Goal: Find specific page/section: Find specific page/section

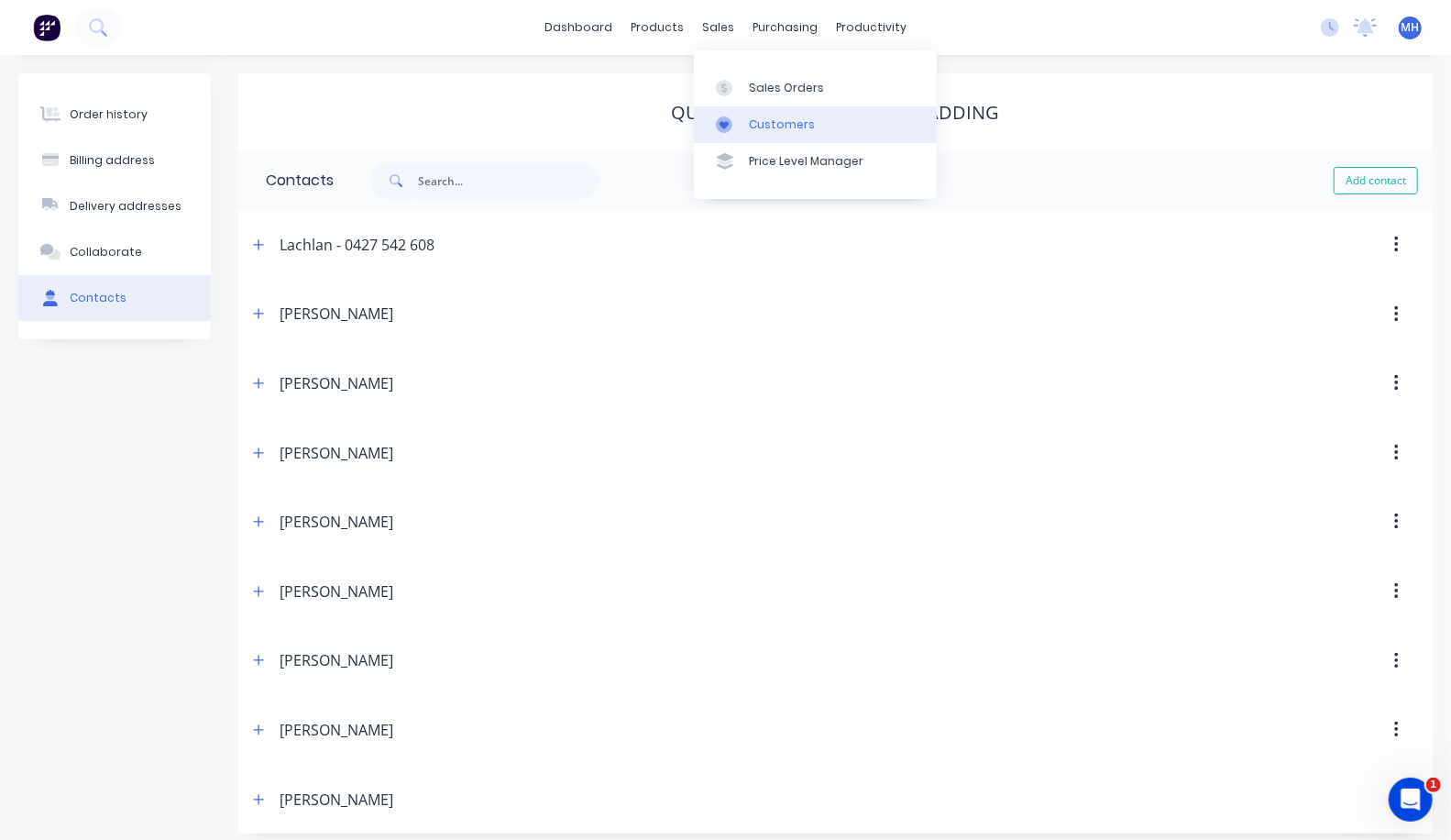
click at [745, 122] on link "Customers" at bounding box center [815, 125] width 243 height 37
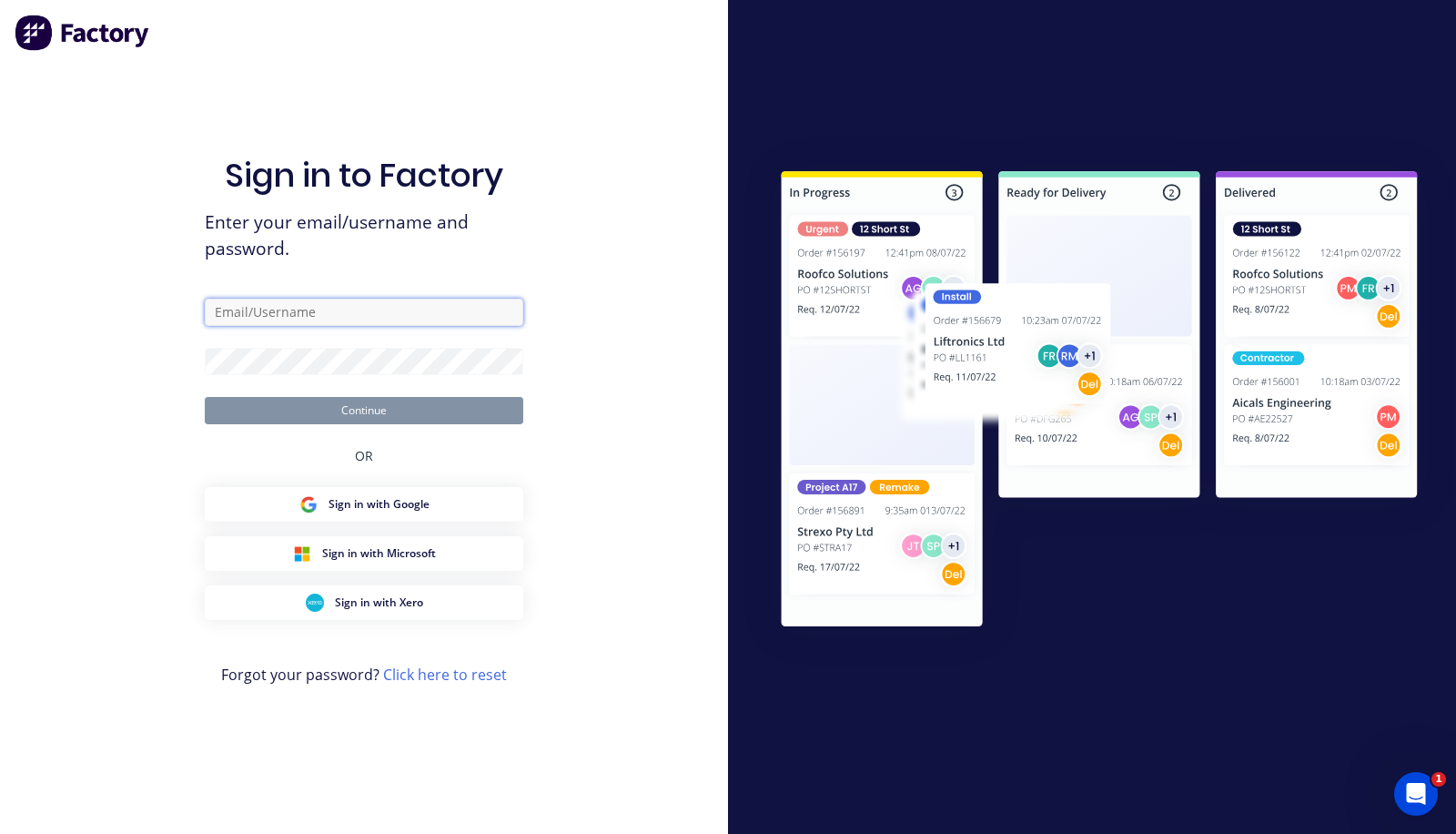
type input "[PERSON_NAME][EMAIL_ADDRESS][DOMAIN_NAME]"
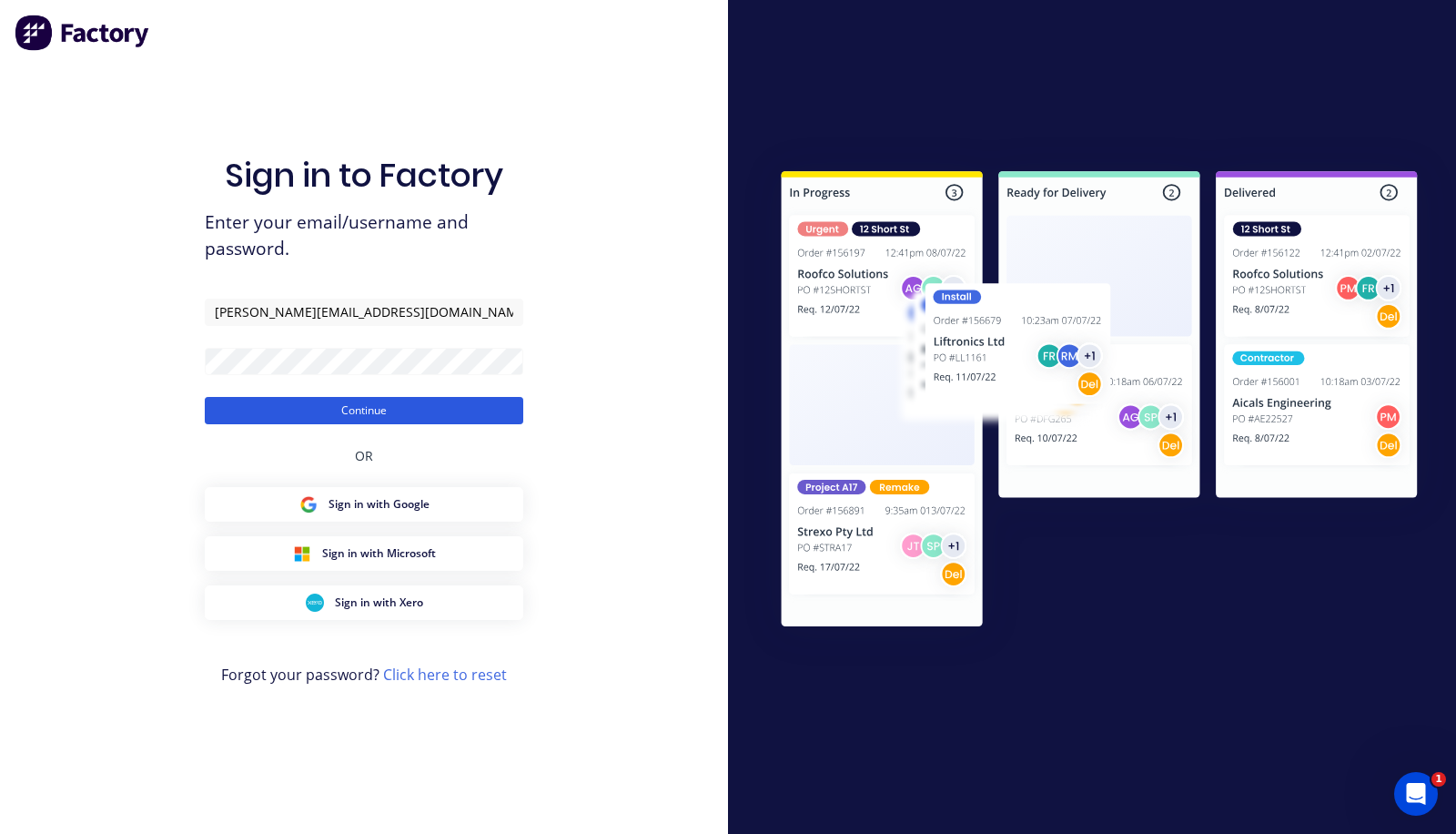
click at [290, 413] on button "Continue" at bounding box center [364, 411] width 318 height 28
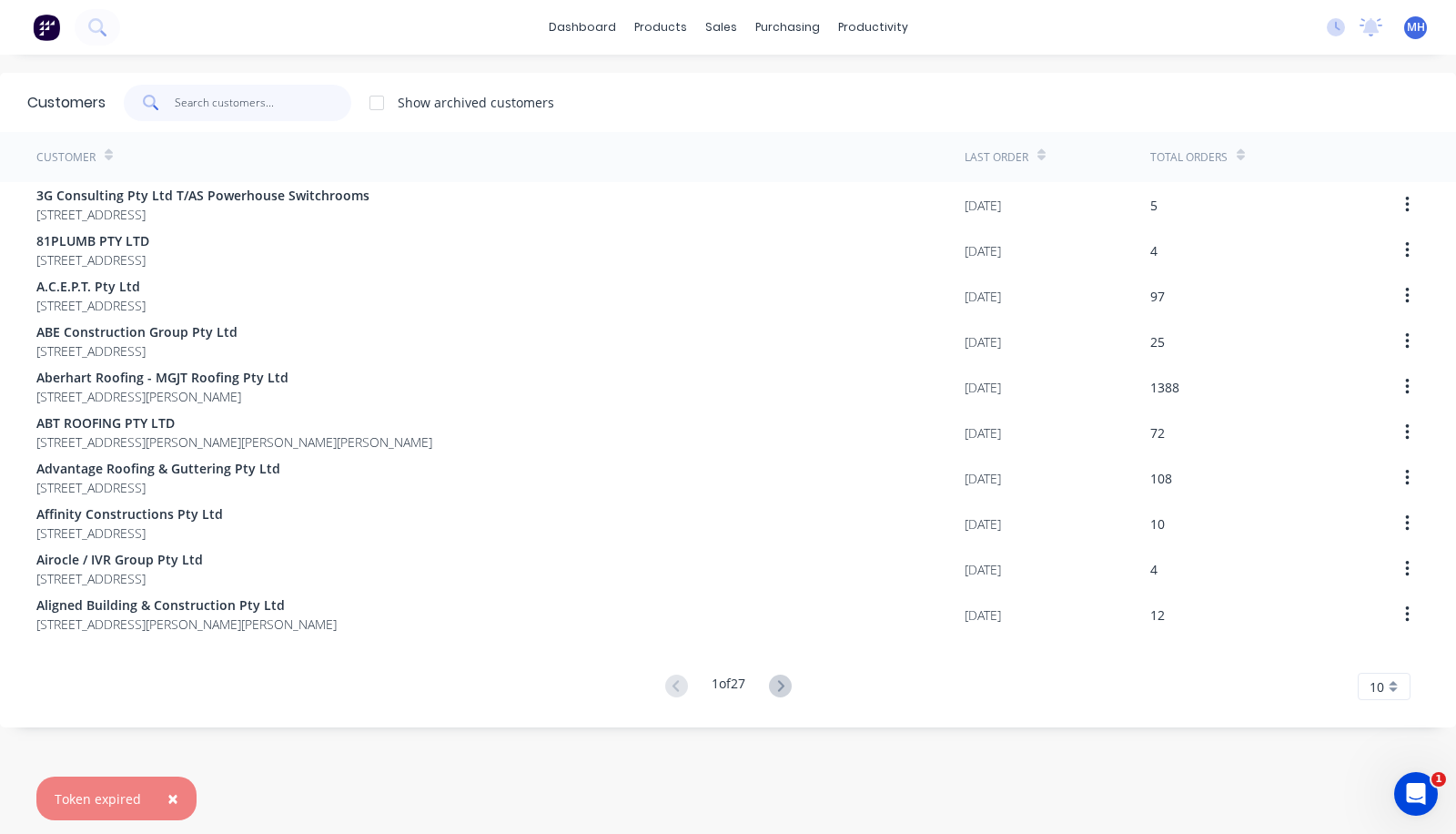
click at [266, 106] on input "text" at bounding box center [263, 103] width 177 height 37
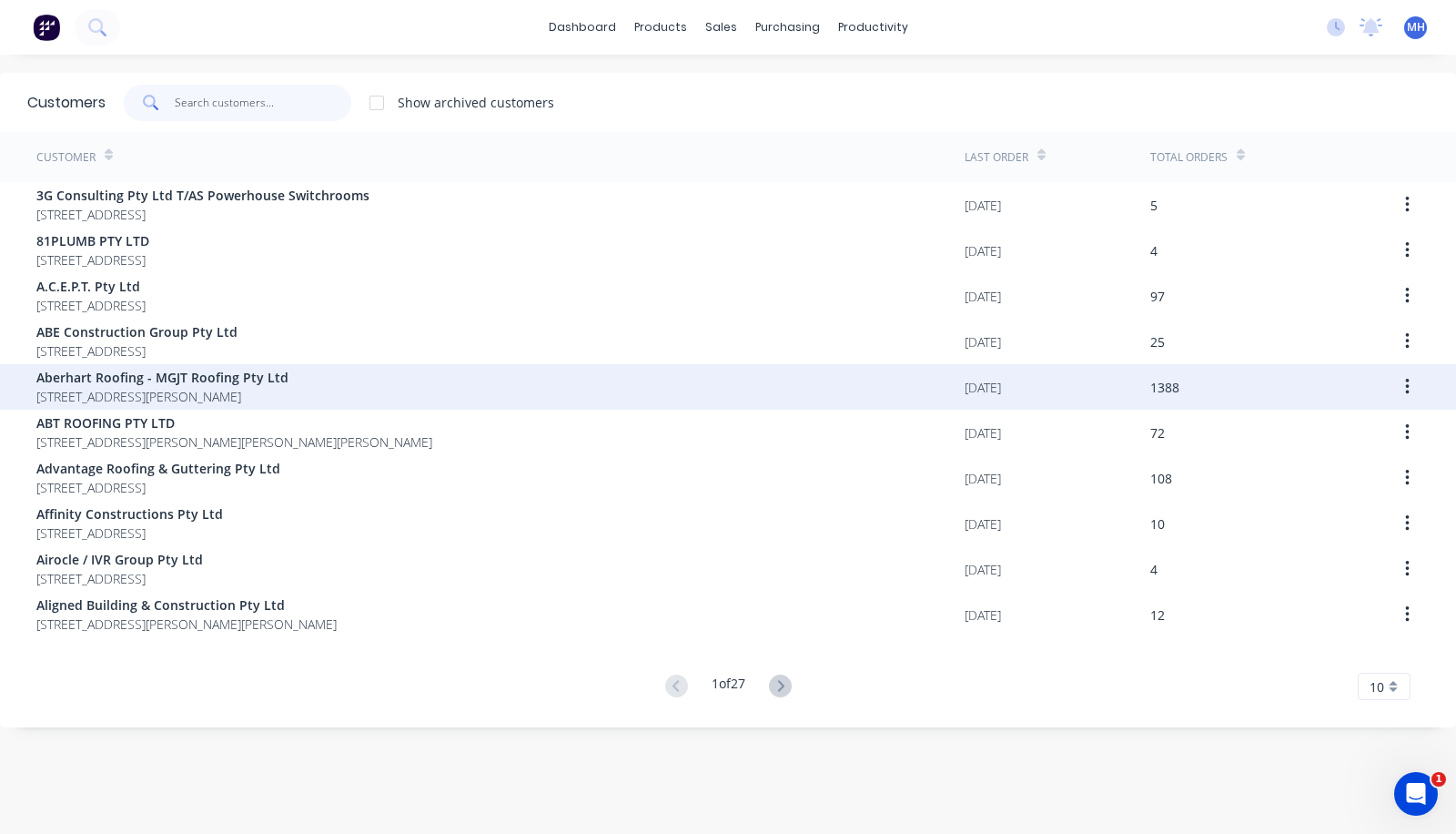
scroll to position [37, 0]
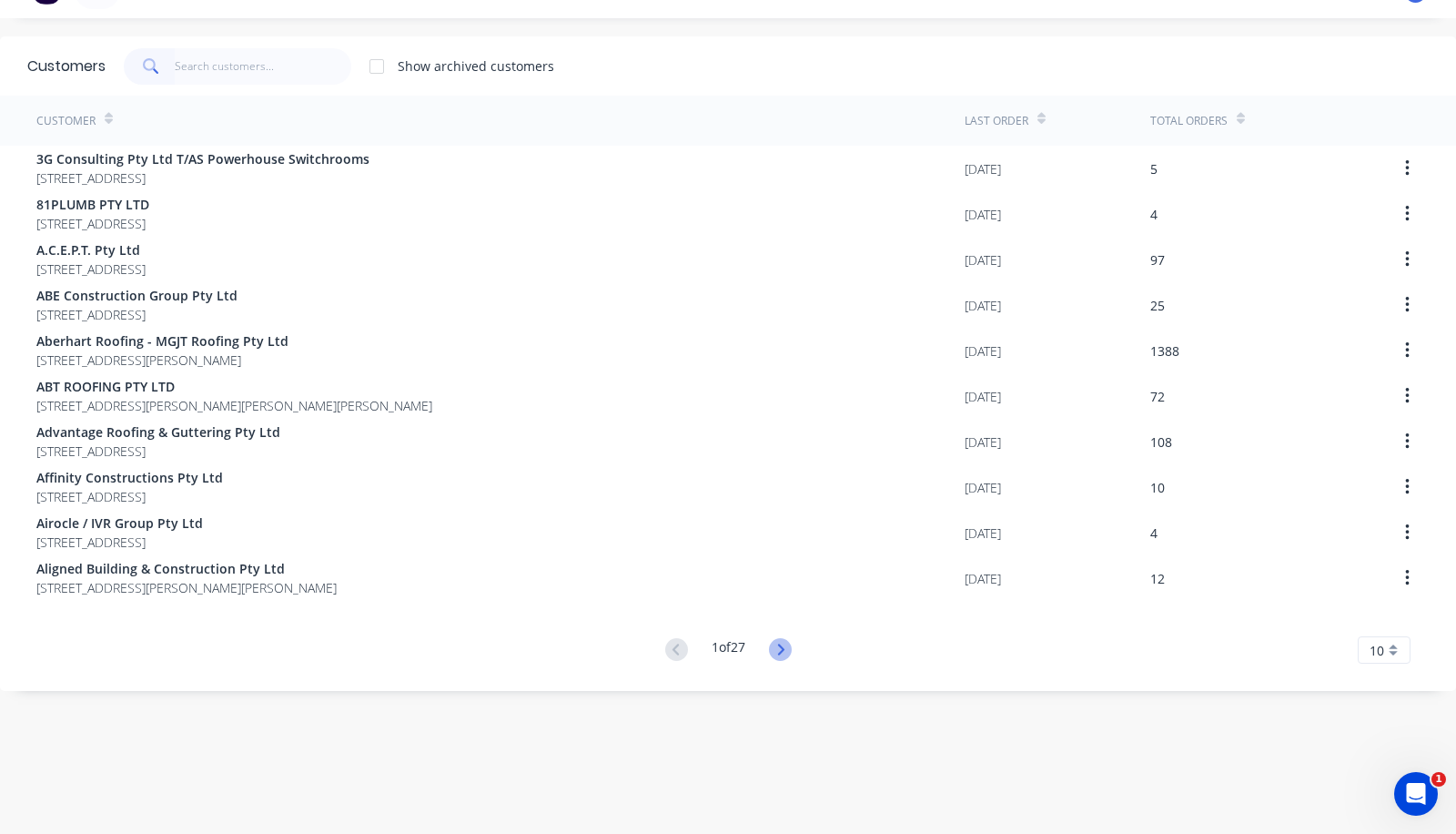
click at [782, 650] on icon at bounding box center [779, 649] width 23 height 23
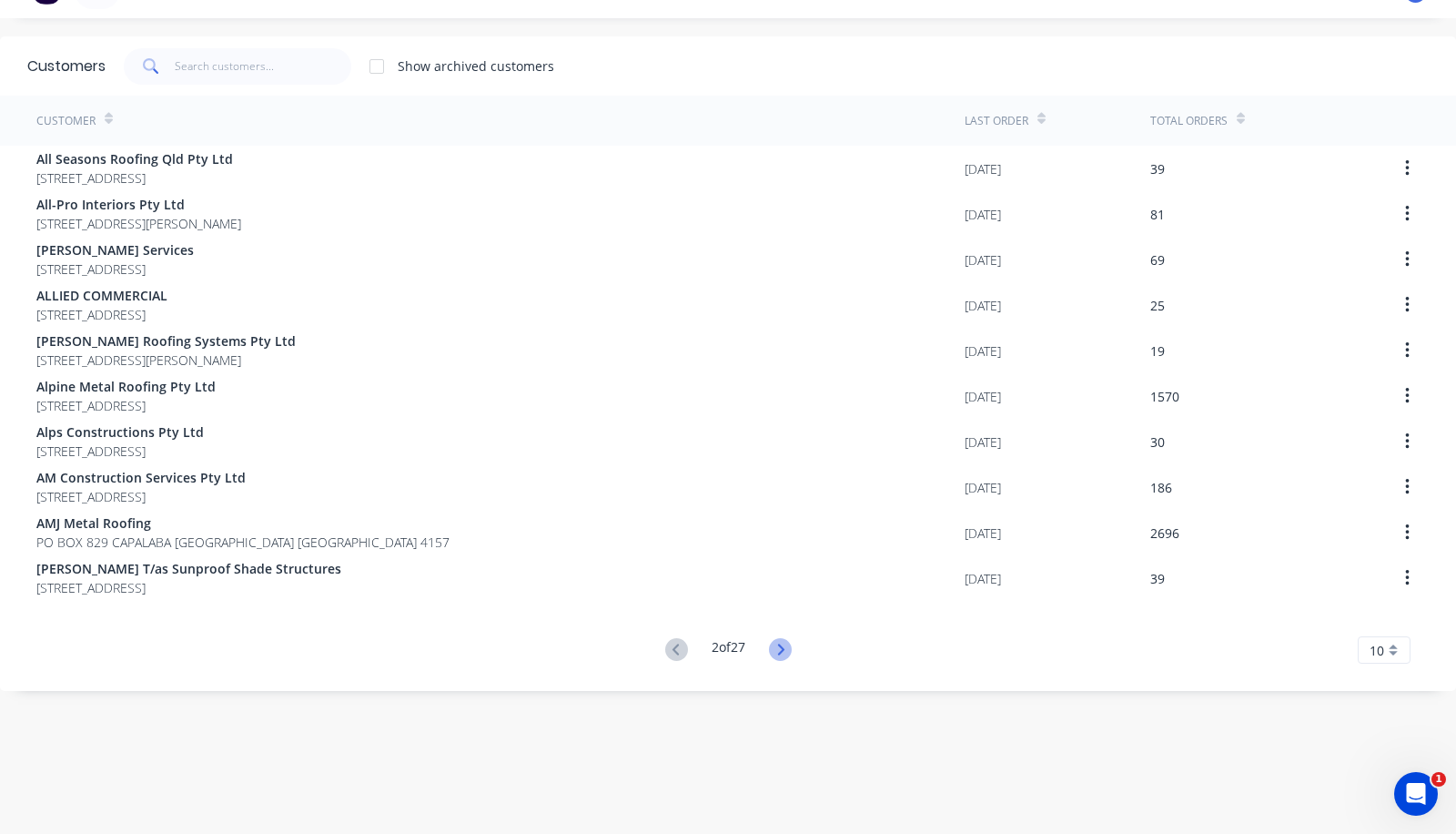
click at [779, 642] on icon at bounding box center [779, 649] width 23 height 23
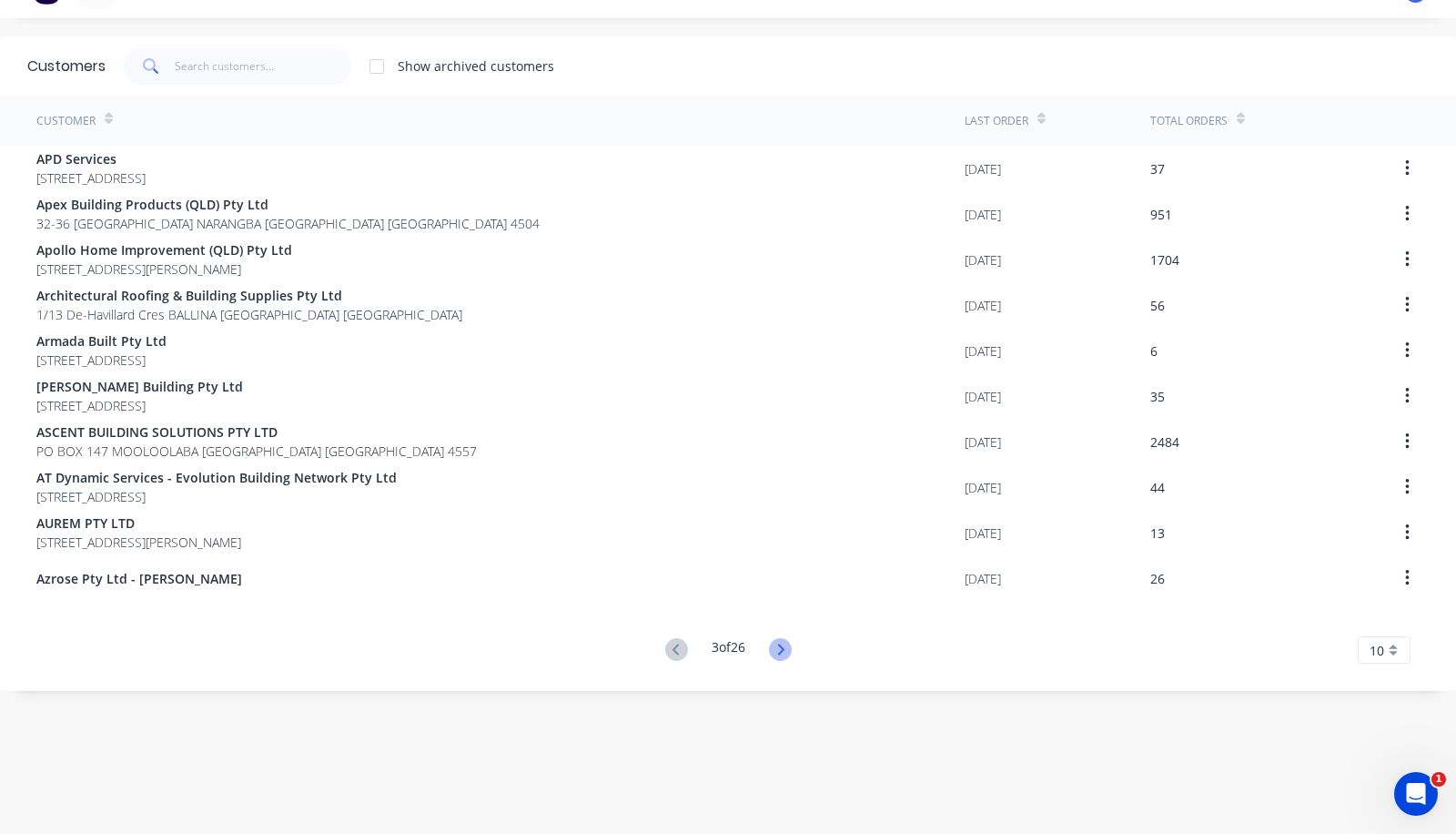
click at [772, 638] on icon at bounding box center [779, 649] width 23 height 23
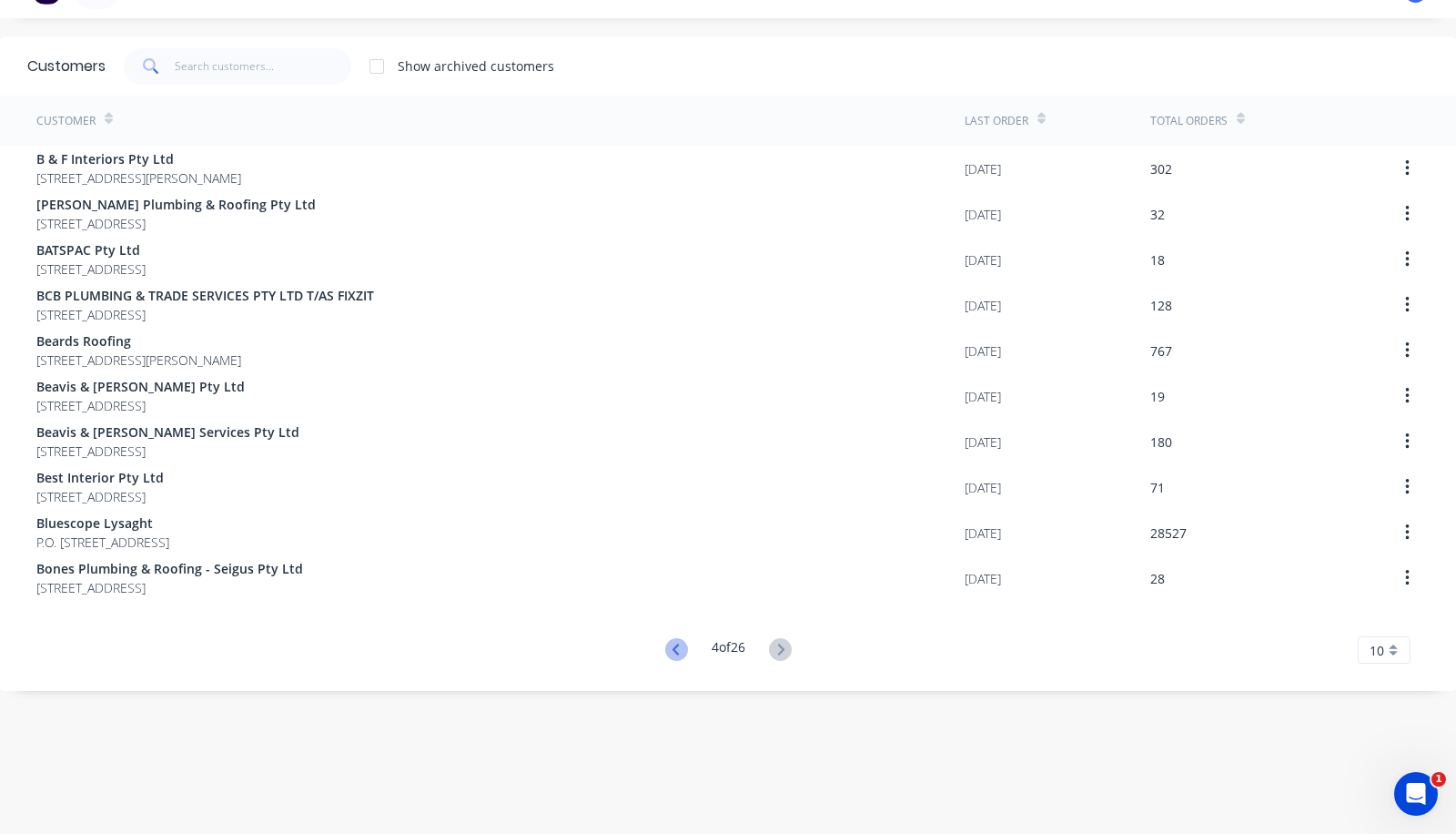
click at [665, 655] on icon at bounding box center [676, 649] width 23 height 23
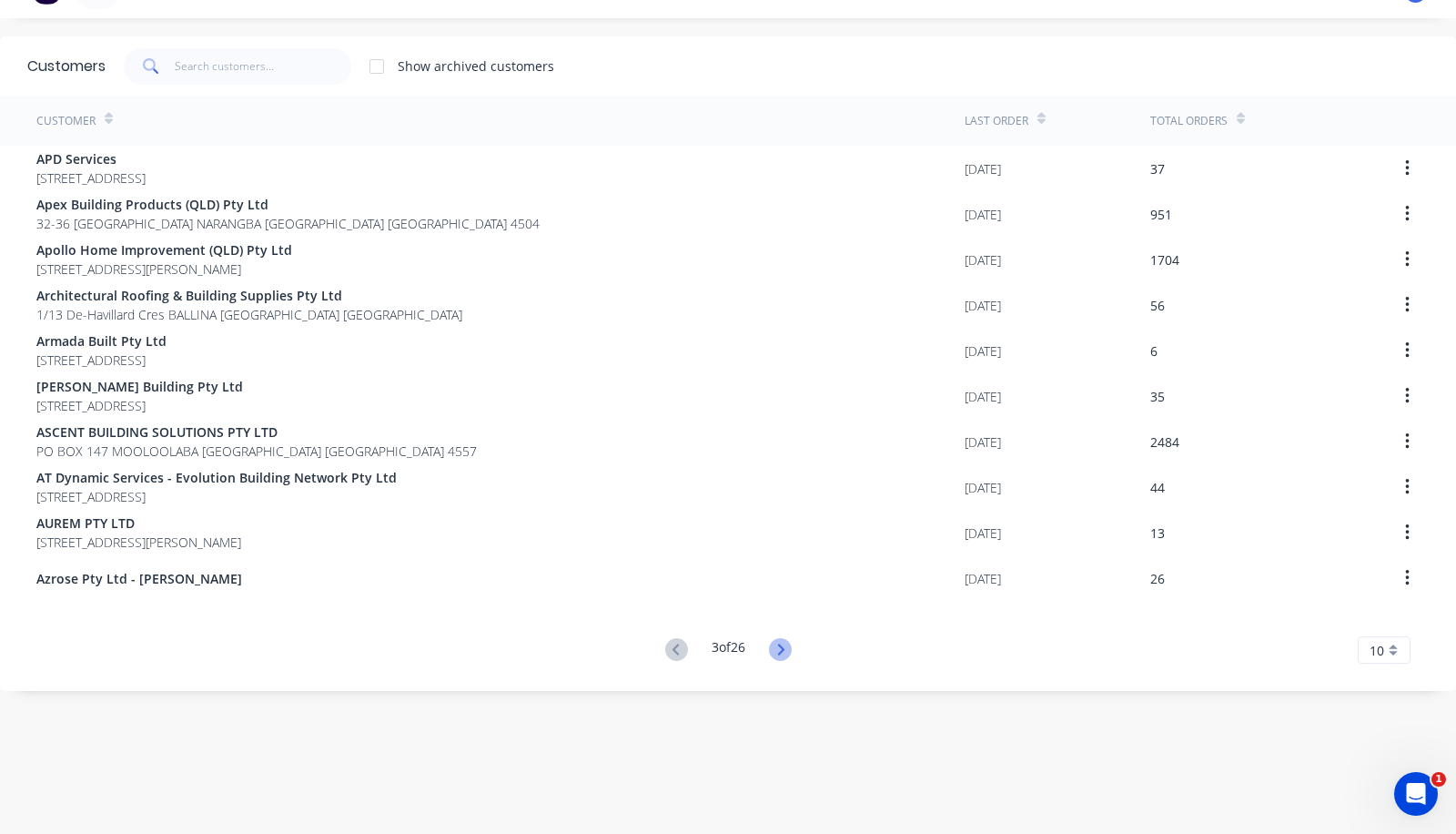
click at [779, 646] on icon at bounding box center [779, 649] width 23 height 23
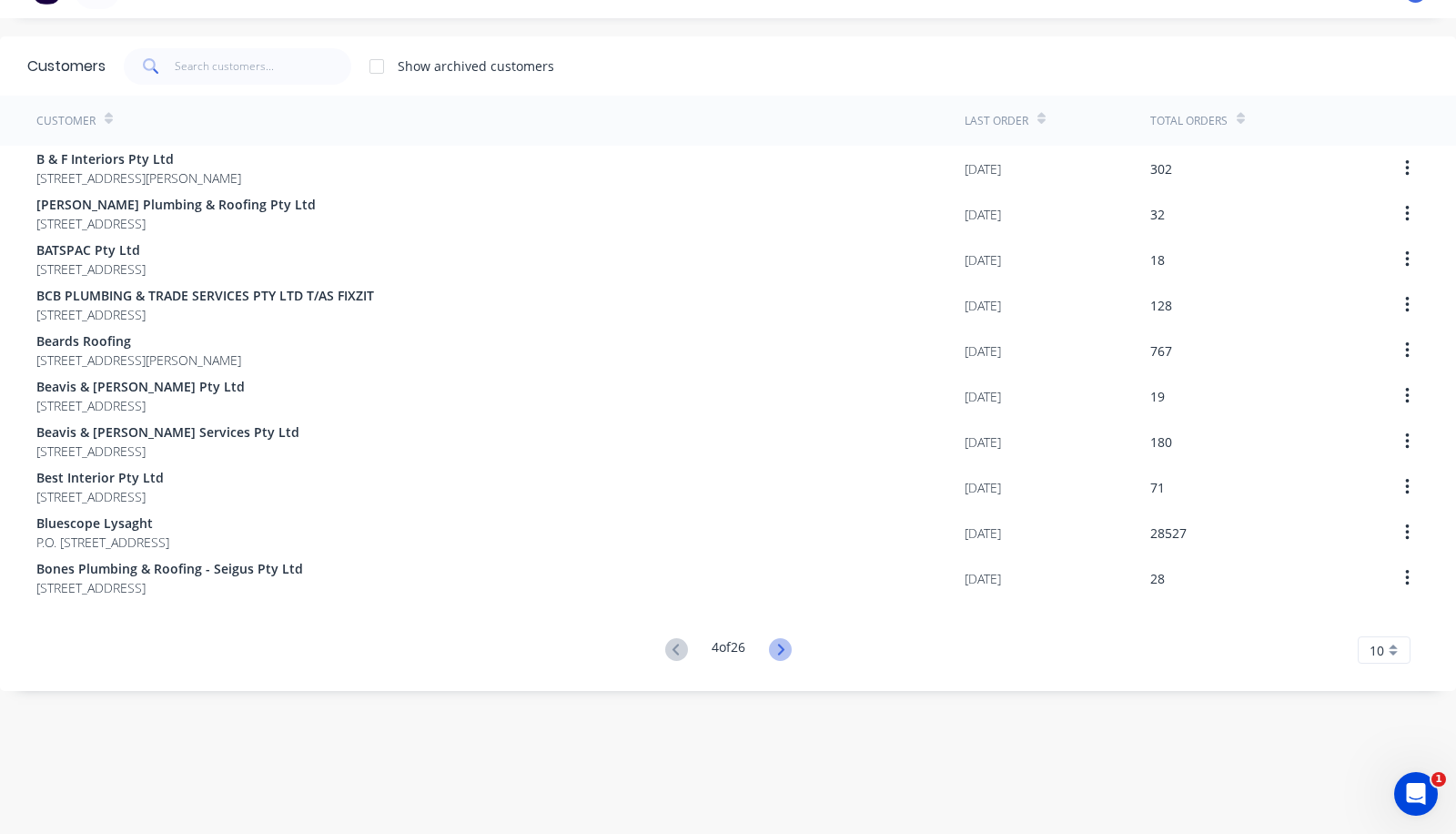
click at [772, 645] on icon at bounding box center [779, 649] width 23 height 23
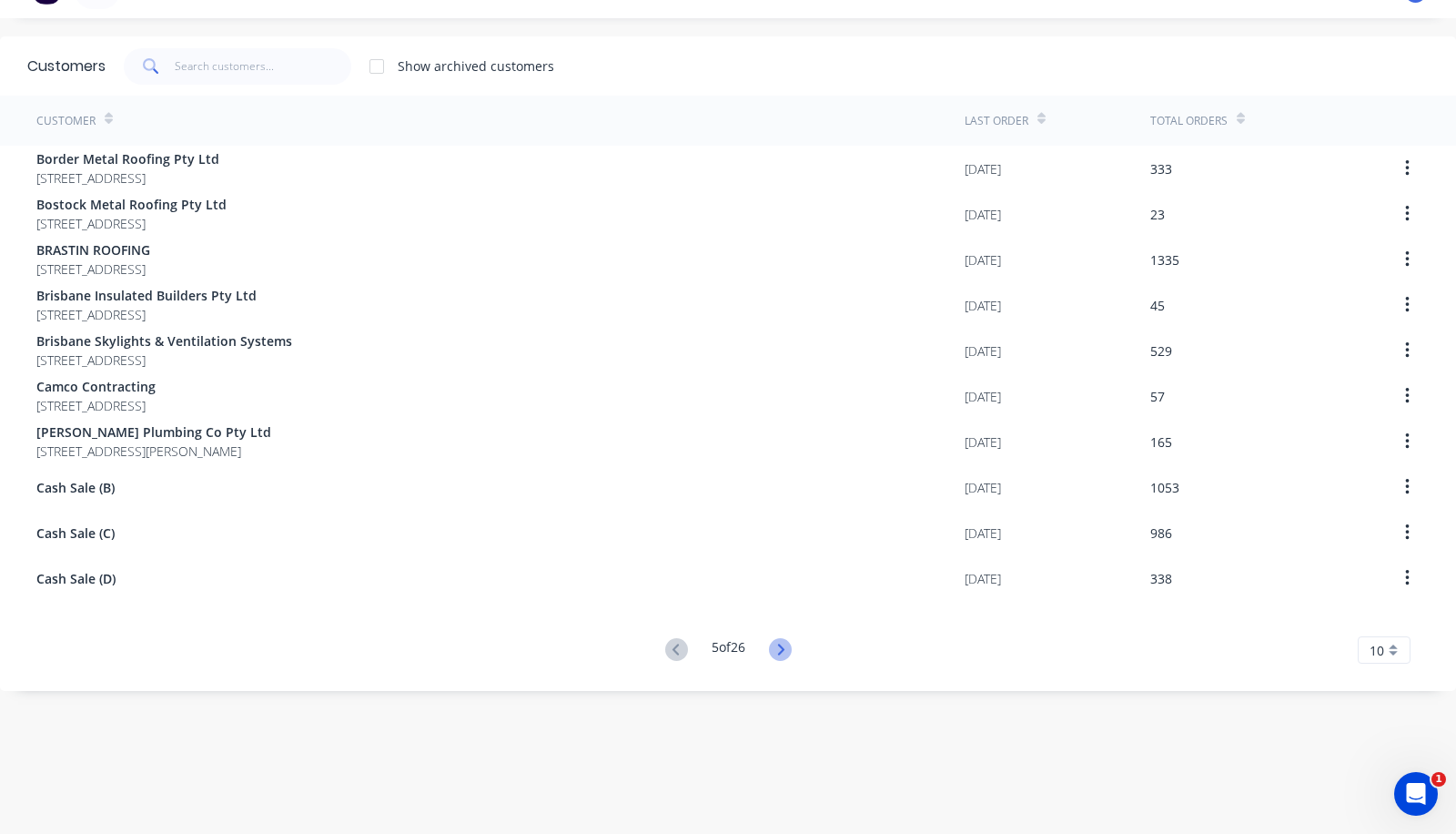
click at [782, 649] on icon at bounding box center [779, 649] width 23 height 23
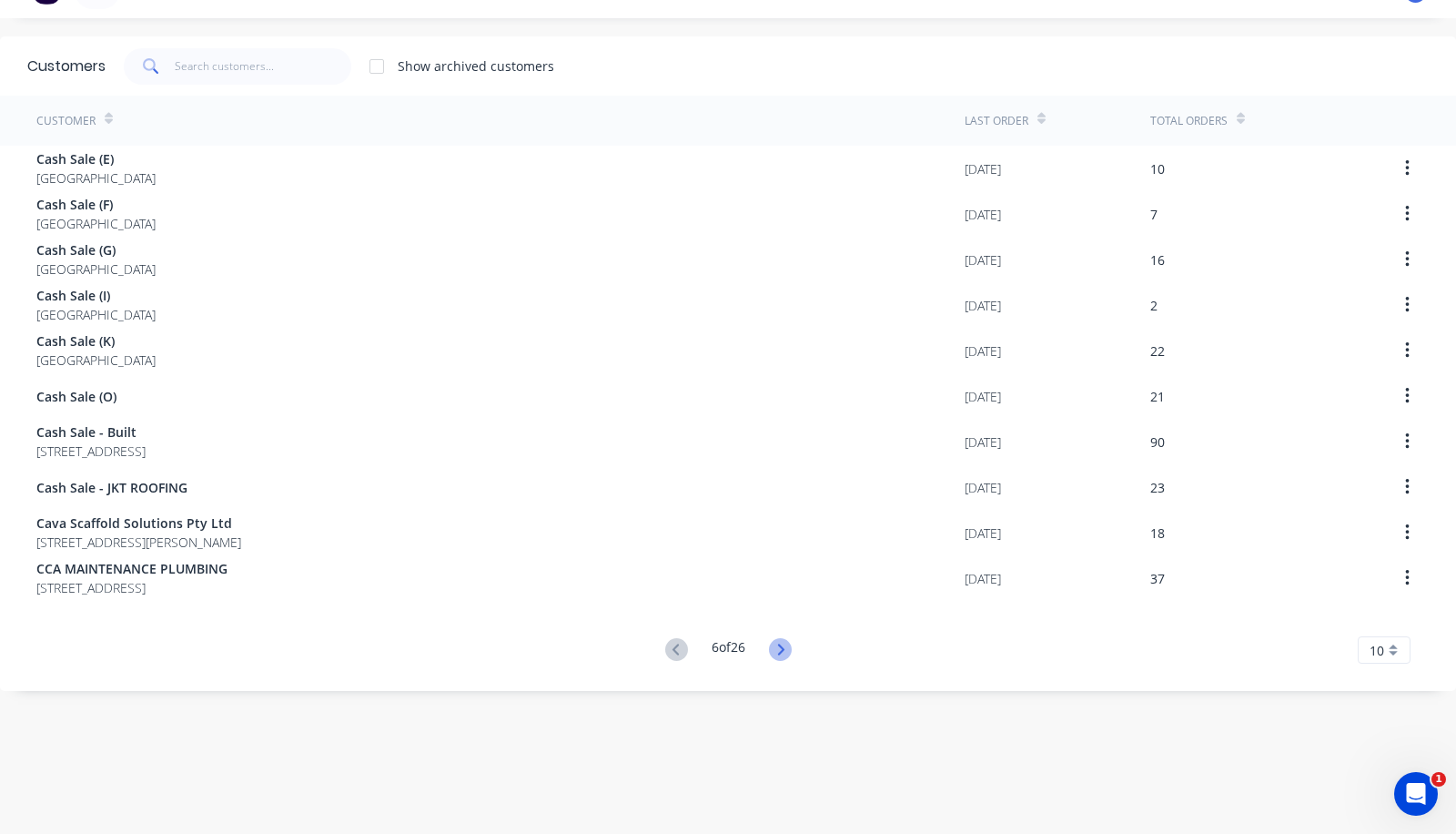
click at [770, 653] on icon at bounding box center [779, 649] width 23 height 23
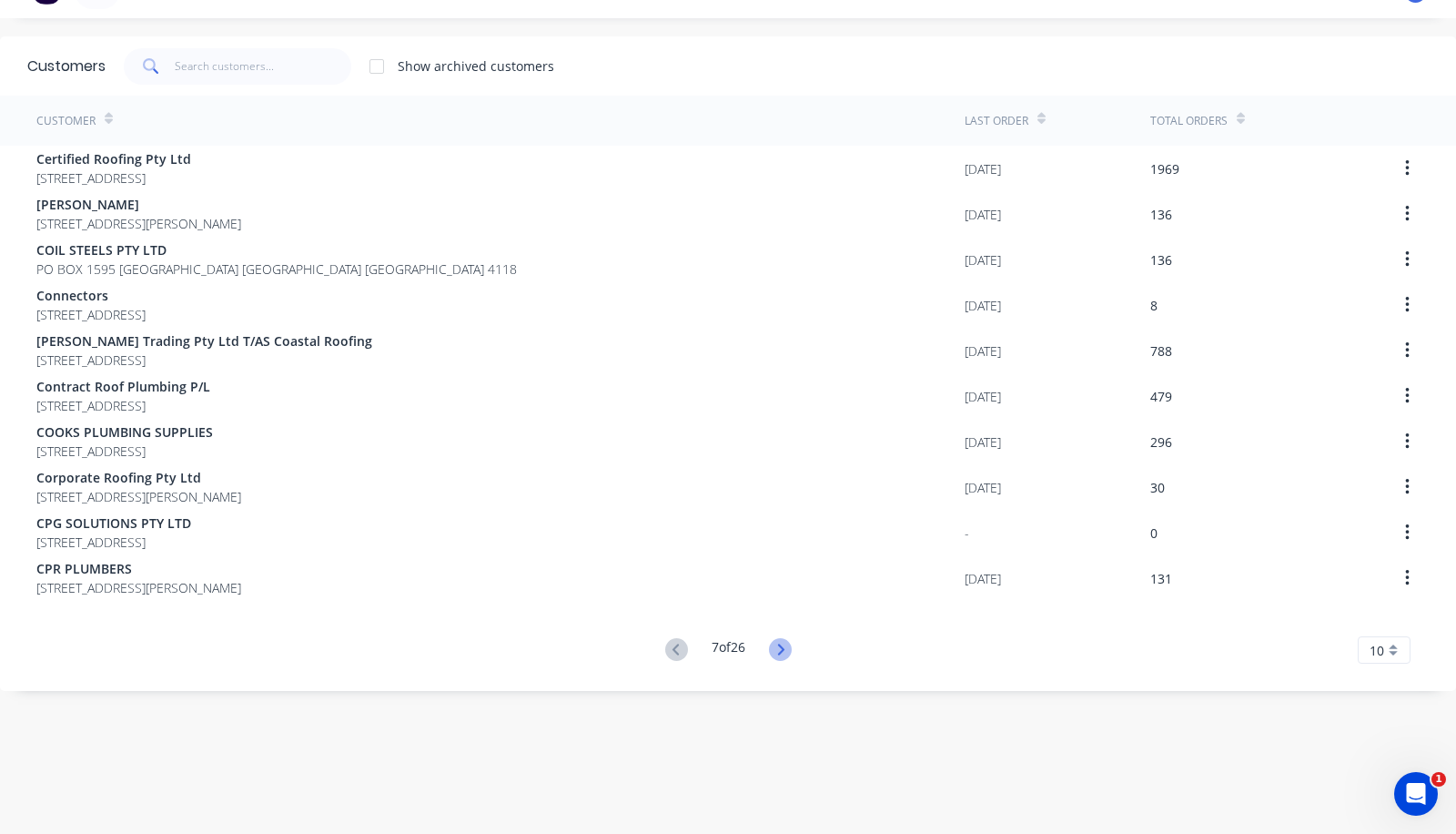
click at [776, 660] on icon at bounding box center [779, 649] width 23 height 23
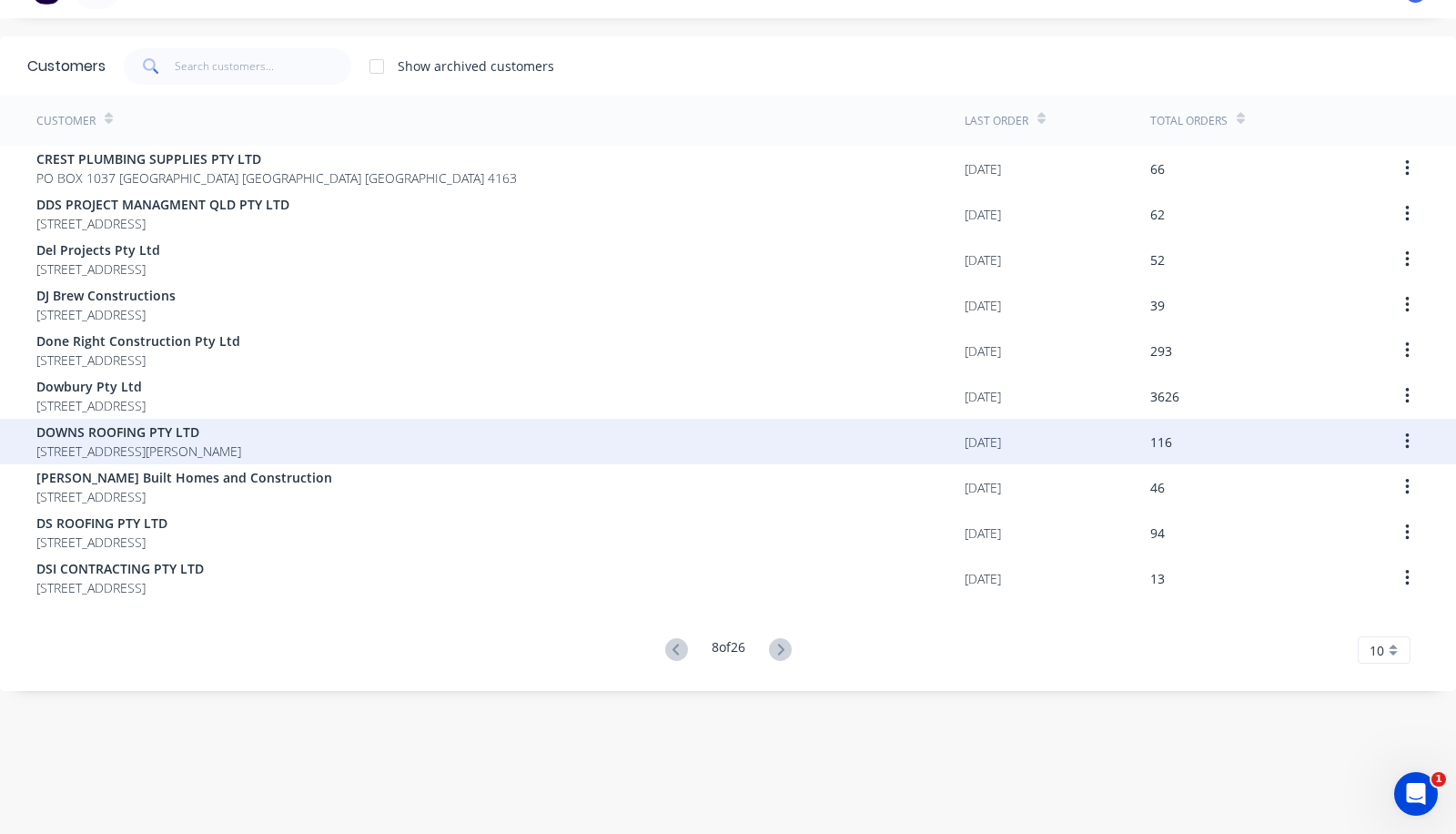
click at [241, 444] on span "[STREET_ADDRESS][PERSON_NAME]" at bounding box center [138, 450] width 205 height 19
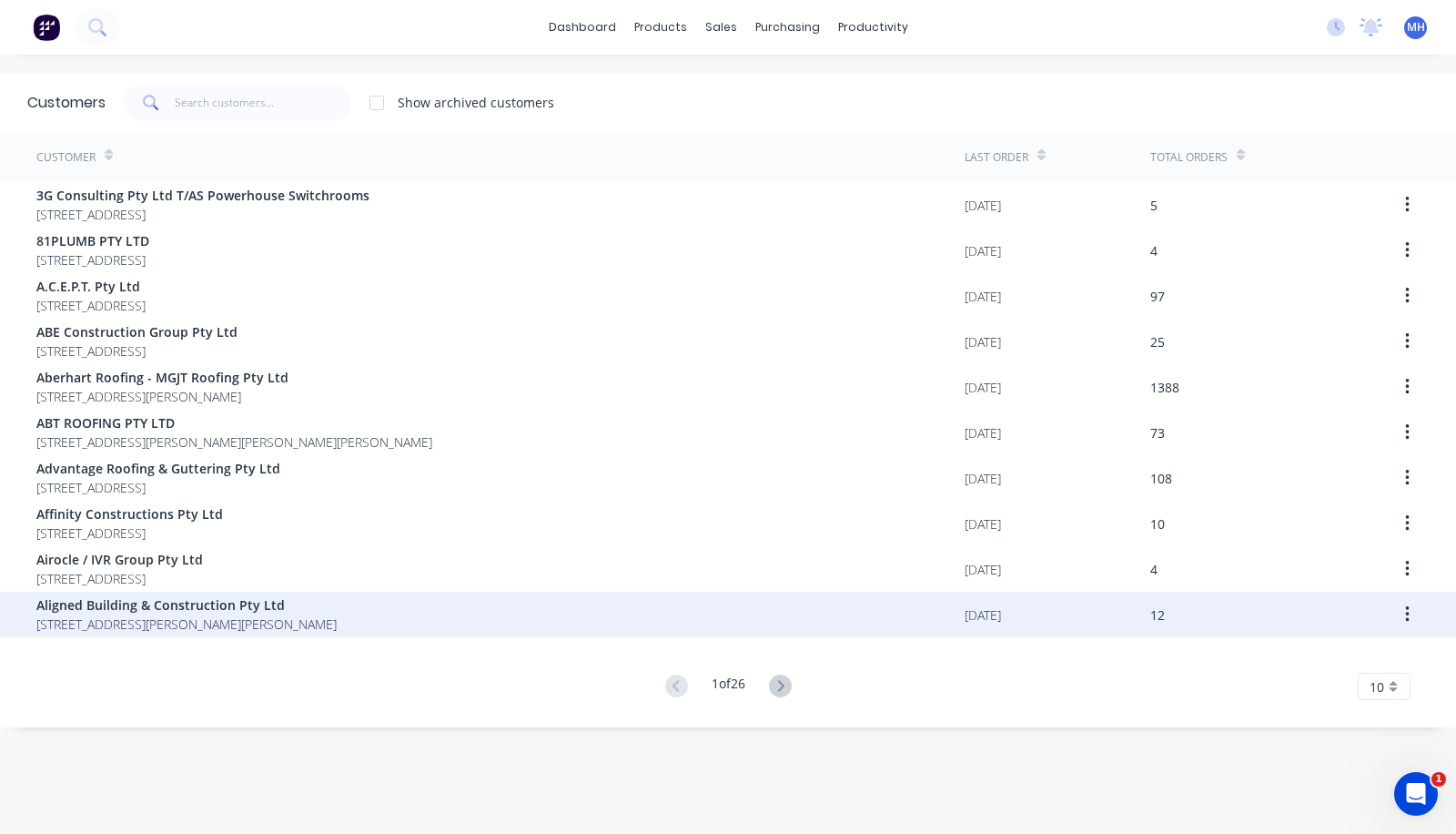
scroll to position [37, 0]
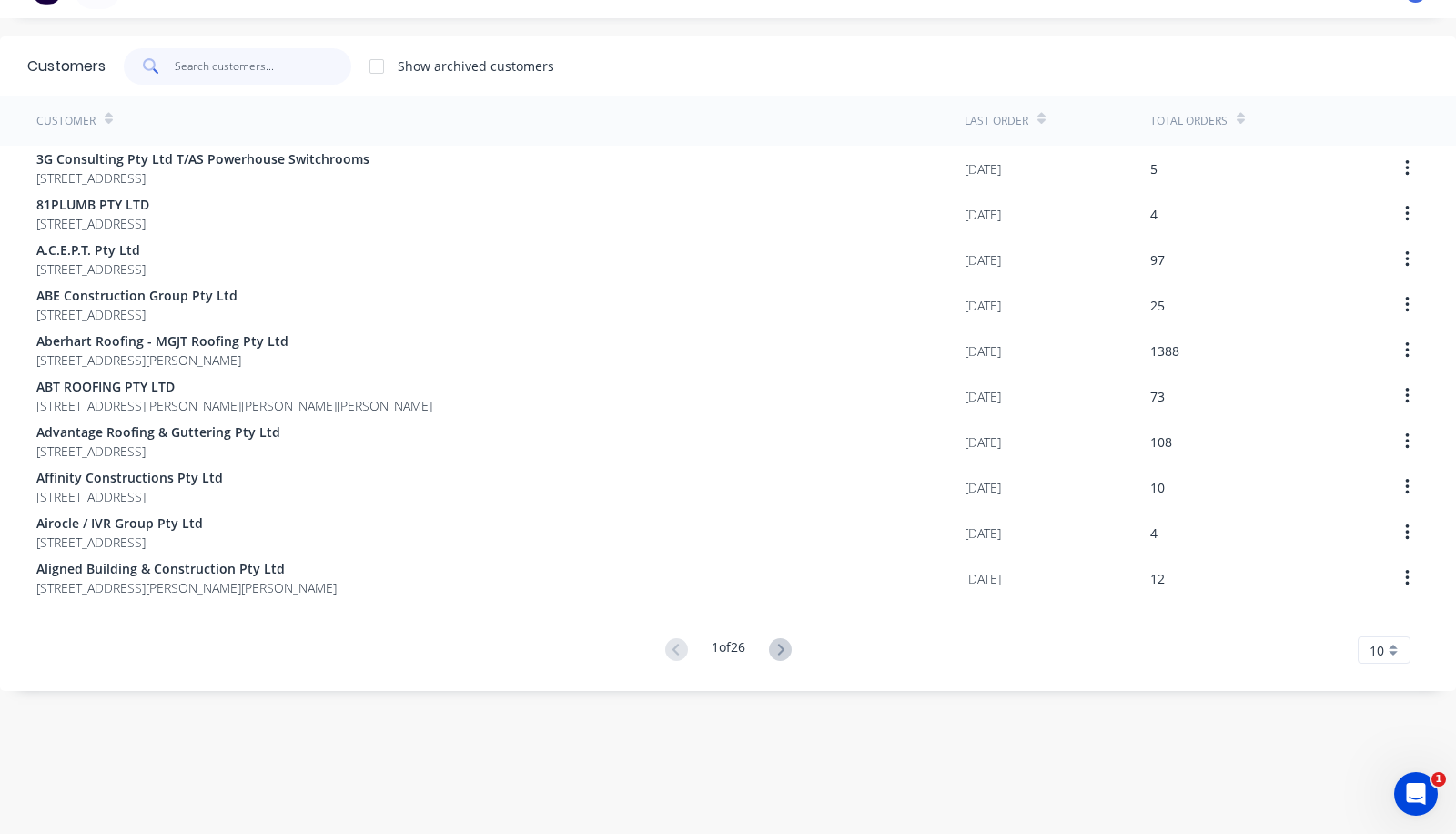
click at [213, 62] on input "text" at bounding box center [263, 66] width 177 height 37
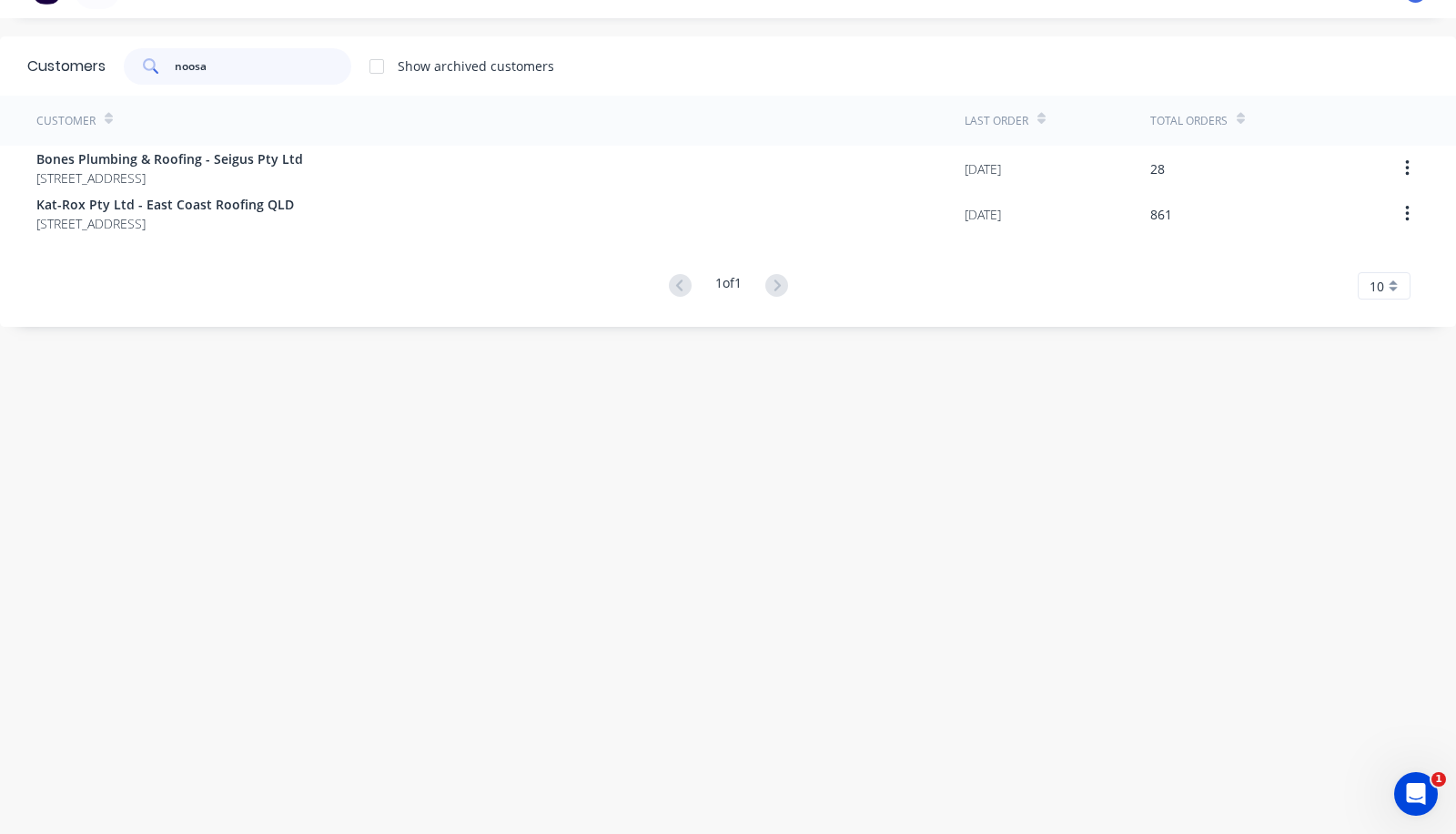
type input "noosa"
click at [303, 171] on span "[STREET_ADDRESS]" at bounding box center [170, 177] width 267 height 19
